Goal: Communication & Community: Answer question/provide support

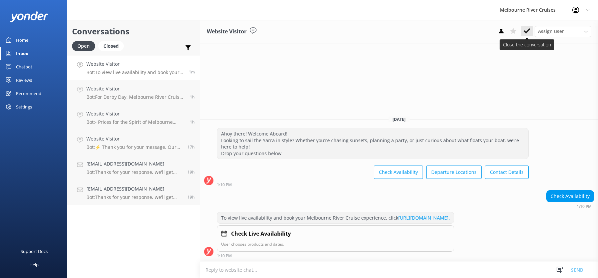
click at [527, 31] on icon at bounding box center [526, 31] width 7 height 7
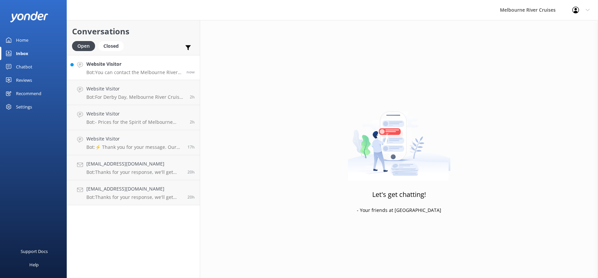
click at [126, 69] on div "Website Visitor Bot: You can contact the Melbourne River Cruises team by emaili…" at bounding box center [133, 67] width 95 height 14
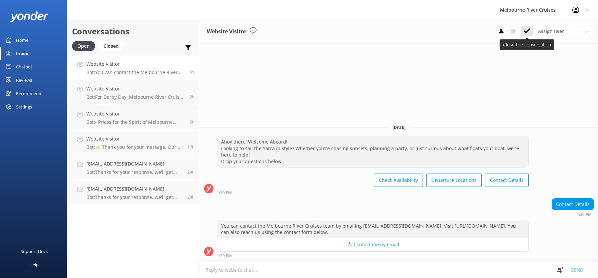
click at [525, 30] on icon at bounding box center [526, 31] width 7 height 7
